Goal: Task Accomplishment & Management: Manage account settings

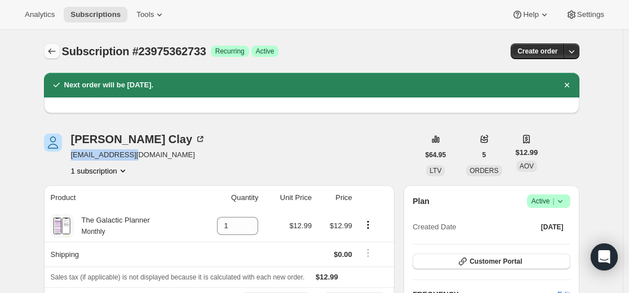
click at [49, 52] on icon "Subscriptions" at bounding box center [51, 51] width 11 height 11
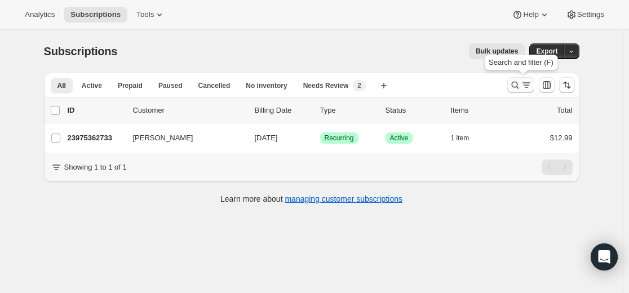
click at [515, 84] on icon "Search and filter results" at bounding box center [514, 85] width 7 height 7
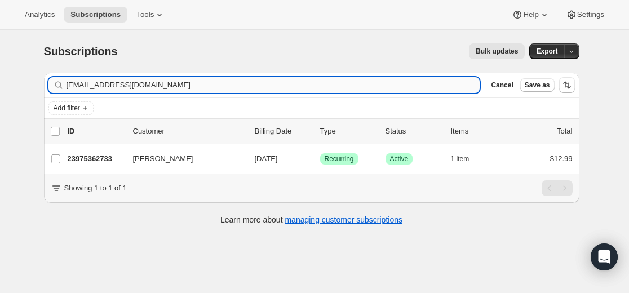
click at [386, 87] on input "[EMAIL_ADDRESS][DOMAIN_NAME]" at bounding box center [274, 85] width 414 height 16
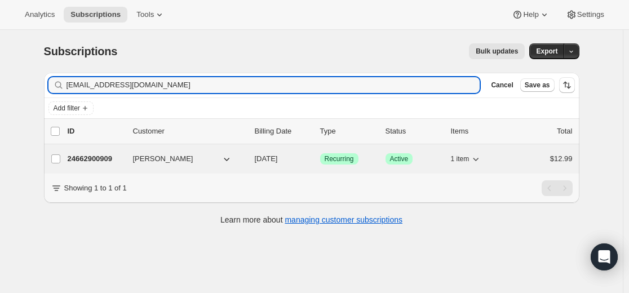
type input "[EMAIL_ADDRESS][DOMAIN_NAME]"
click at [107, 161] on p "24662900909" at bounding box center [96, 158] width 56 height 11
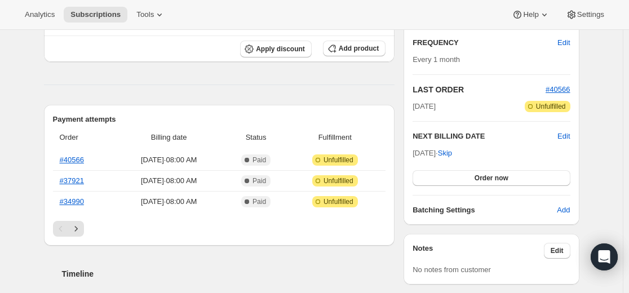
scroll to position [225, 0]
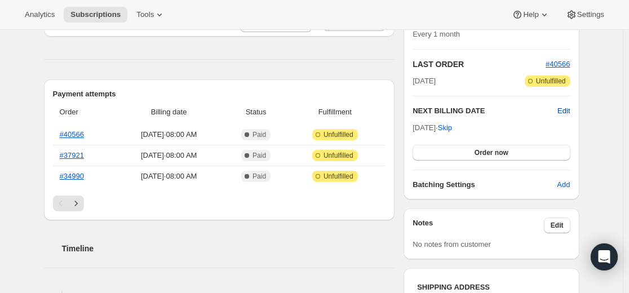
click at [570, 107] on span "Edit" at bounding box center [563, 110] width 12 height 11
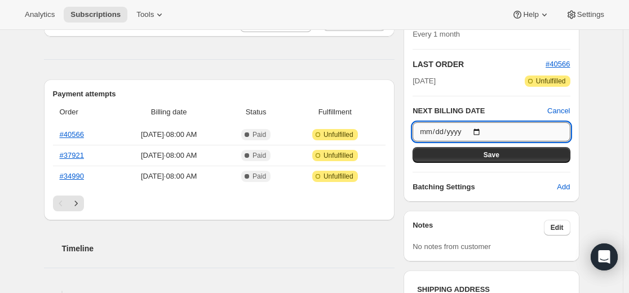
click at [486, 131] on input "[DATE]" at bounding box center [491, 131] width 157 height 19
type input "[DATE]"
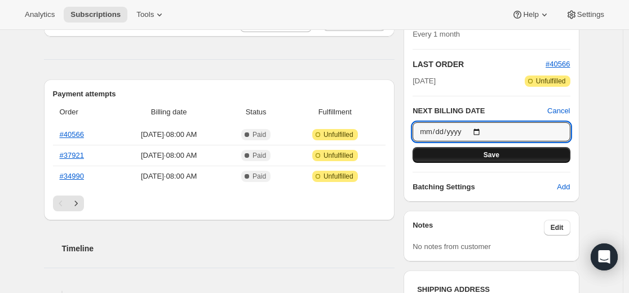
click at [499, 153] on span "Save" at bounding box center [492, 154] width 16 height 9
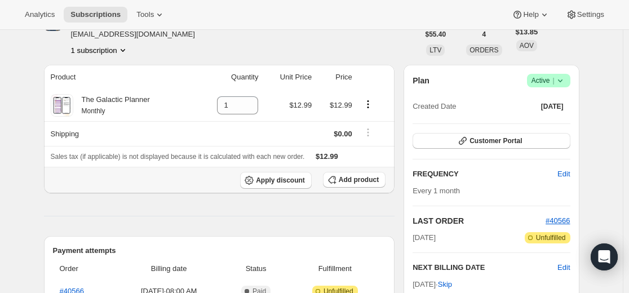
scroll to position [0, 0]
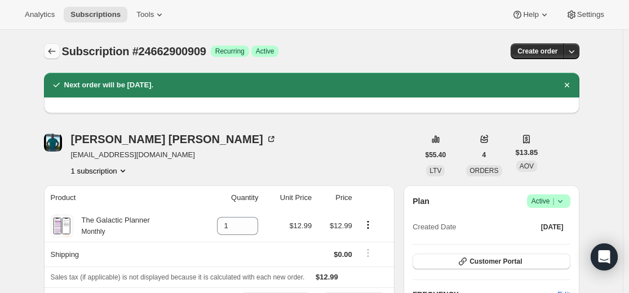
click at [49, 48] on icon "Subscriptions" at bounding box center [51, 51] width 11 height 11
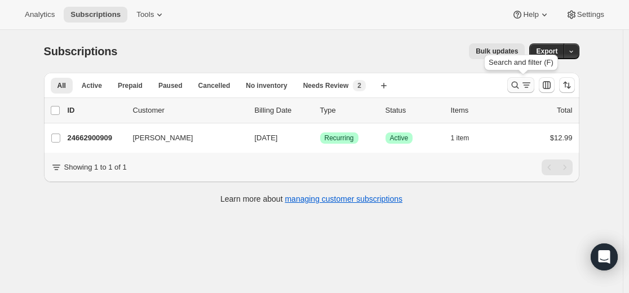
click at [522, 84] on div "Search and filter results" at bounding box center [520, 84] width 23 height 11
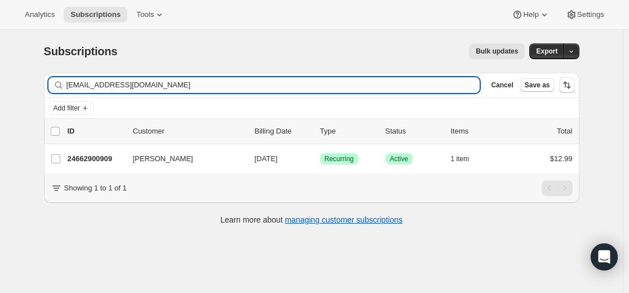
click at [327, 81] on input "[EMAIL_ADDRESS][DOMAIN_NAME]" at bounding box center [274, 85] width 414 height 16
type input "[EMAIL_ADDRESS][DOMAIN_NAME]"
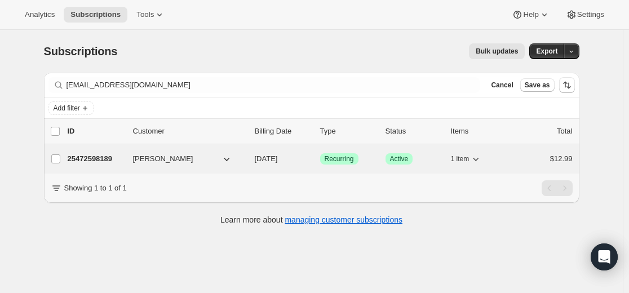
click at [100, 159] on p "25472598189" at bounding box center [96, 158] width 56 height 11
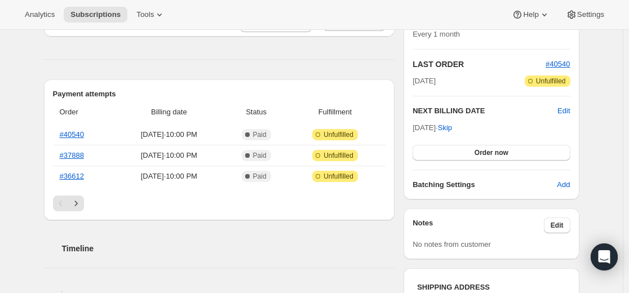
scroll to position [113, 0]
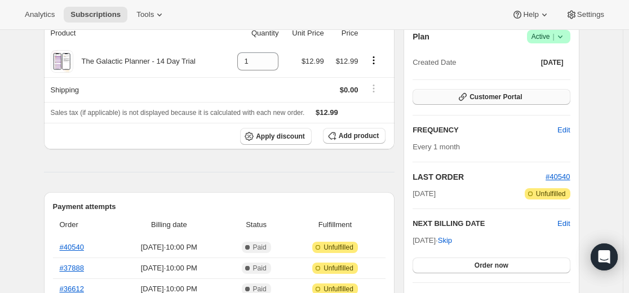
click at [537, 99] on button "Customer Portal" at bounding box center [491, 97] width 157 height 16
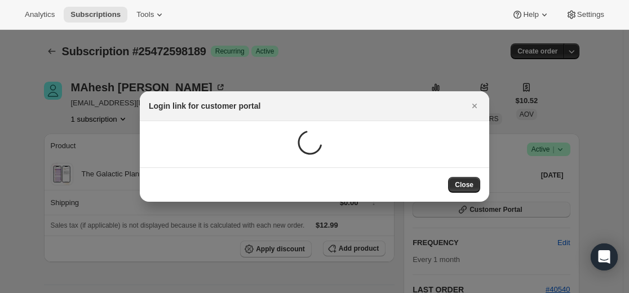
scroll to position [0, 0]
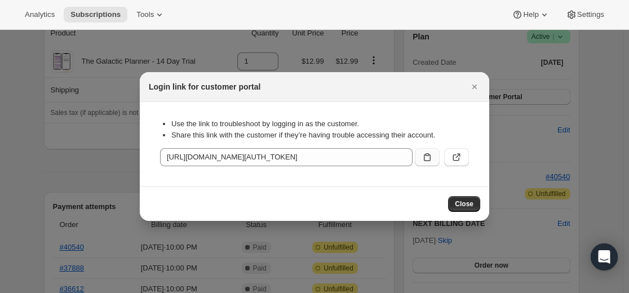
click at [429, 159] on icon ":r13i:" at bounding box center [427, 157] width 11 height 11
click at [470, 202] on span "Close" at bounding box center [464, 204] width 19 height 9
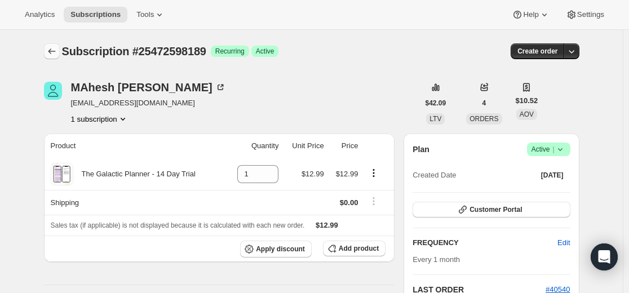
click at [57, 51] on icon "Subscriptions" at bounding box center [51, 51] width 11 height 11
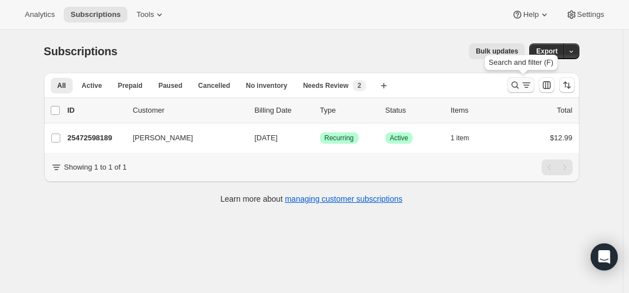
click at [513, 86] on icon "Search and filter results" at bounding box center [514, 84] width 11 height 11
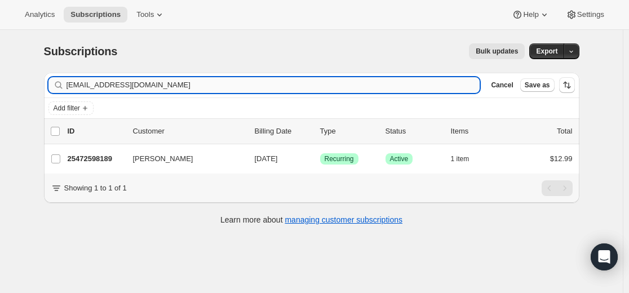
click at [361, 86] on input "[EMAIL_ADDRESS][DOMAIN_NAME]" at bounding box center [274, 85] width 414 height 16
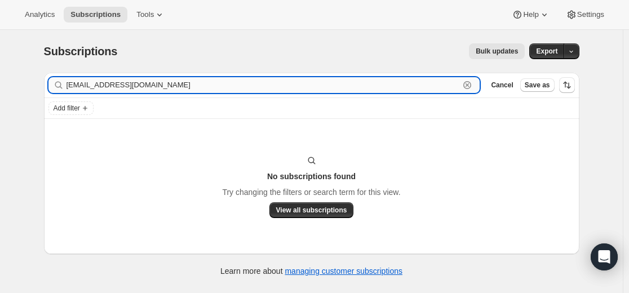
click at [433, 90] on input "[EMAIL_ADDRESS][DOMAIN_NAME]" at bounding box center [263, 85] width 393 height 16
click at [432, 90] on input "[EMAIL_ADDRESS][DOMAIN_NAME]" at bounding box center [263, 85] width 393 height 16
paste input "19411796141"
type input "19411796141"
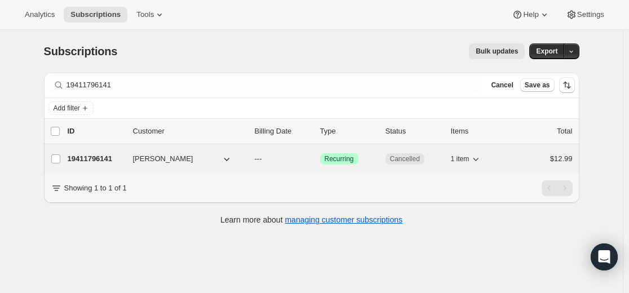
click at [90, 157] on p "19411796141" at bounding box center [96, 158] width 56 height 11
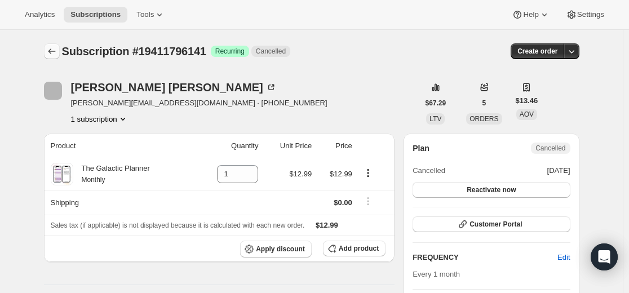
click at [50, 51] on icon "Subscriptions" at bounding box center [51, 51] width 11 height 11
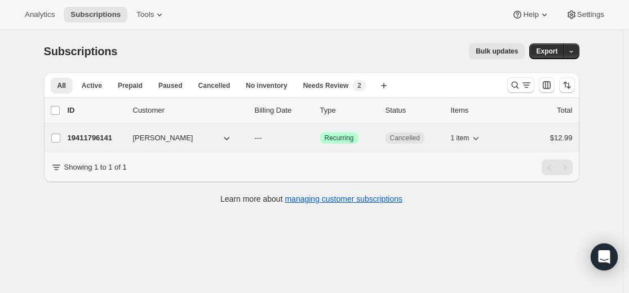
drag, startPoint x: 179, startPoint y: 140, endPoint x: 140, endPoint y: 139, distance: 38.9
click at [140, 139] on button "[PERSON_NAME]" at bounding box center [182, 138] width 113 height 18
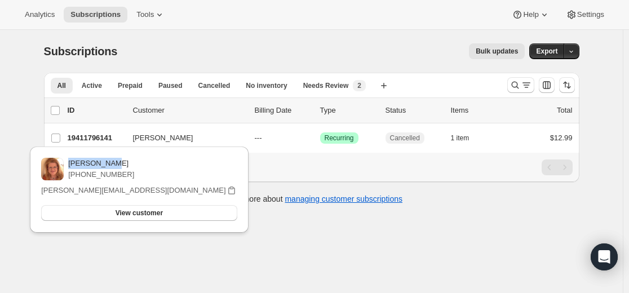
drag, startPoint x: 170, startPoint y: 163, endPoint x: 135, endPoint y: 166, distance: 34.5
click at [134, 166] on p "[PERSON_NAME]" at bounding box center [101, 163] width 66 height 11
click at [516, 86] on icon "Search and filter results" at bounding box center [514, 84] width 11 height 11
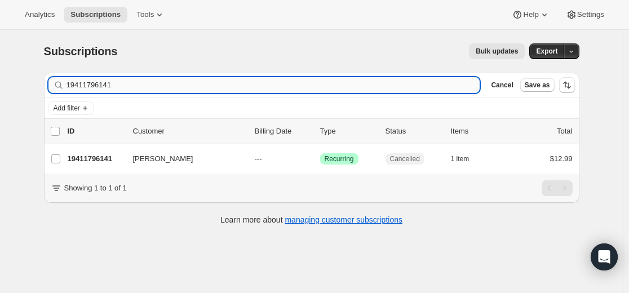
click at [384, 88] on input "19411796141" at bounding box center [274, 85] width 414 height 16
type input "[PERSON_NAME]"
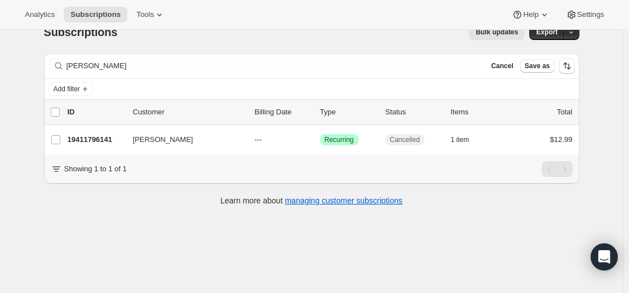
scroll to position [30, 0]
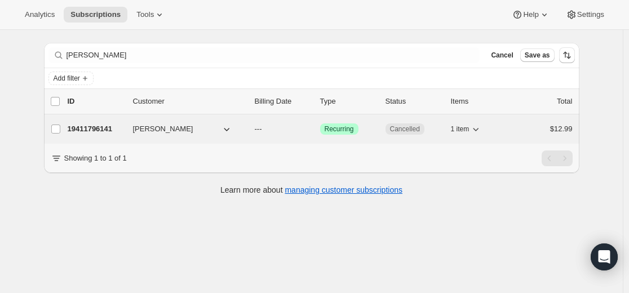
click at [107, 130] on p "19411796141" at bounding box center [96, 128] width 56 height 11
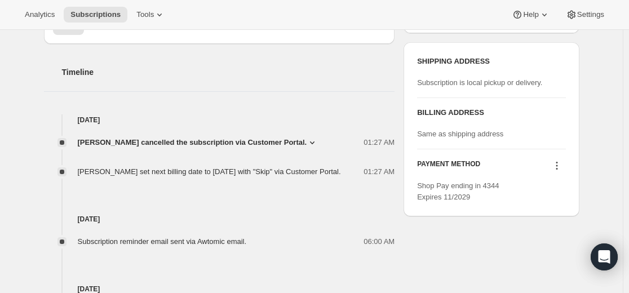
scroll to position [395, 0]
